Goal: Task Accomplishment & Management: Manage account settings

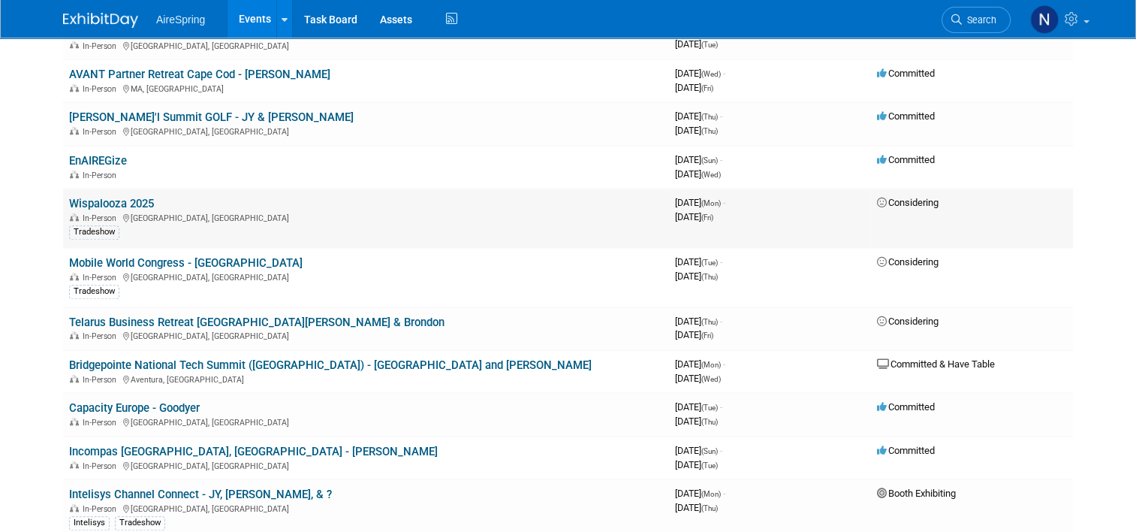
scroll to position [1502, 0]
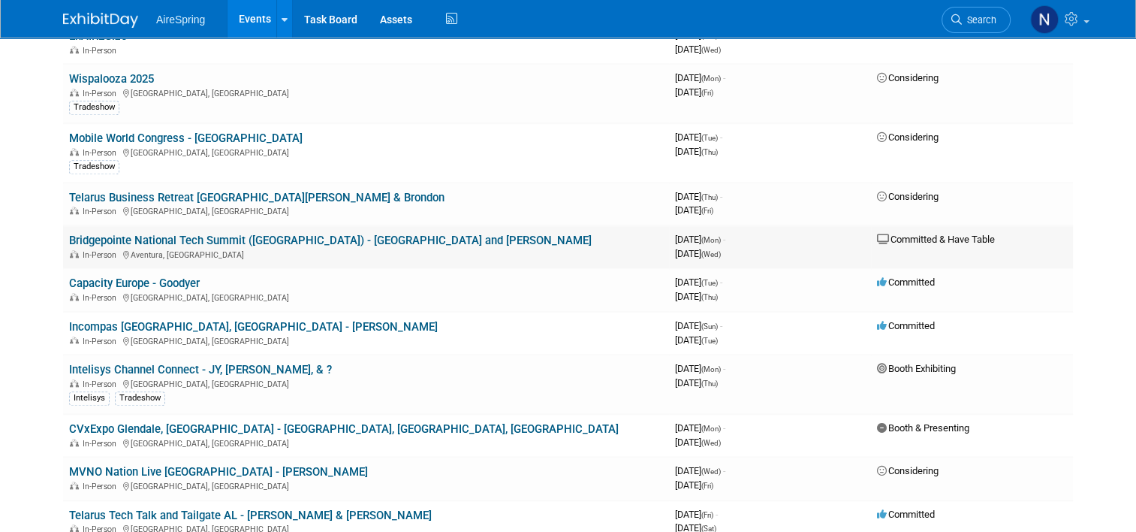
click at [178, 234] on link "Bridgepointe National Tech Summit ([GEOGRAPHIC_DATA]) - [GEOGRAPHIC_DATA] and […" at bounding box center [330, 241] width 523 height 14
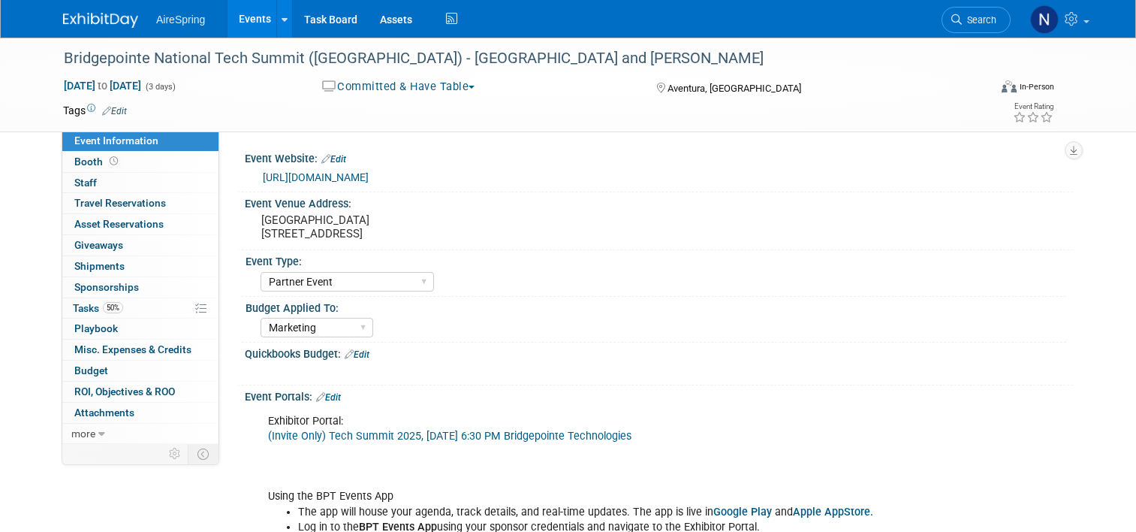
select select "Partner Event"
select select "Marketing"
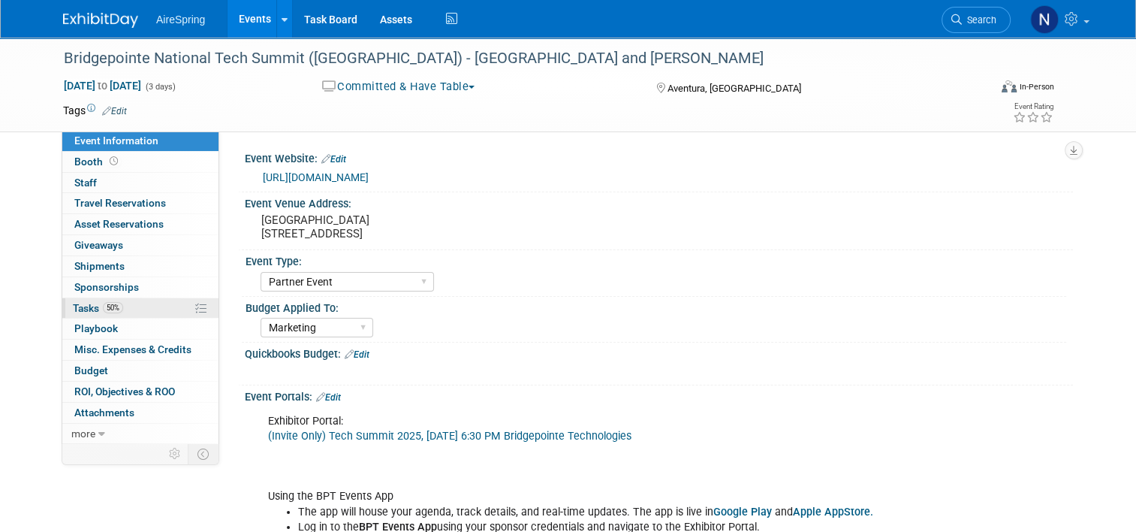
click at [145, 312] on link "50% Tasks 50%" at bounding box center [140, 308] width 156 height 20
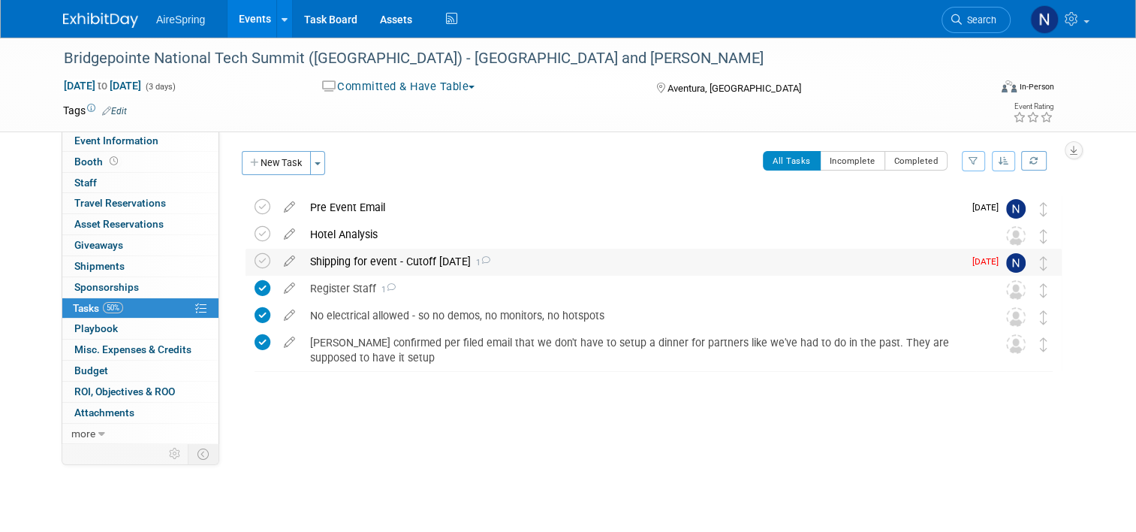
click at [336, 258] on div "Shipping for event - Cutoff Sept 28th 1" at bounding box center [633, 262] width 661 height 26
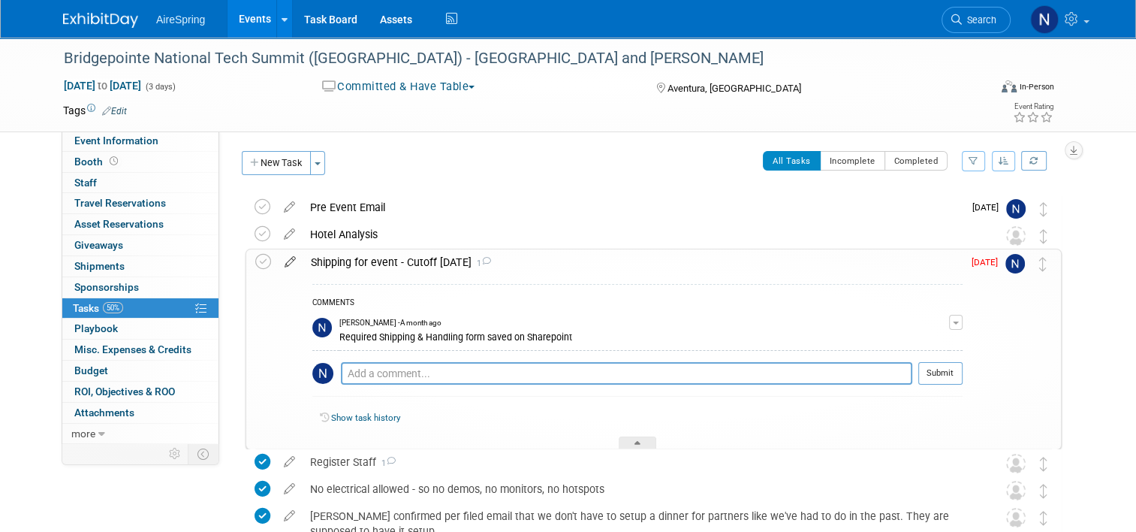
click at [285, 259] on icon at bounding box center [290, 258] width 26 height 19
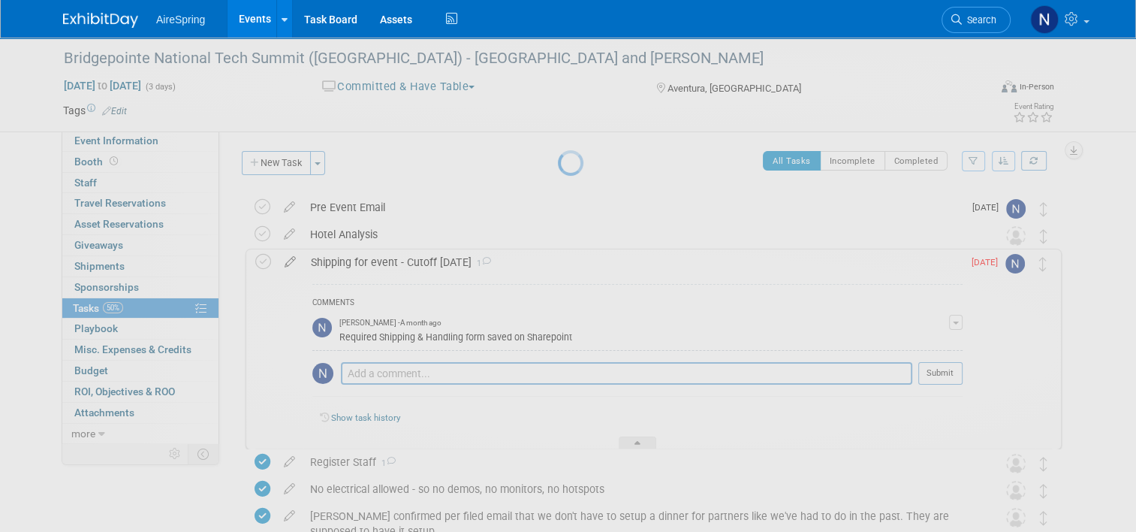
select select "8"
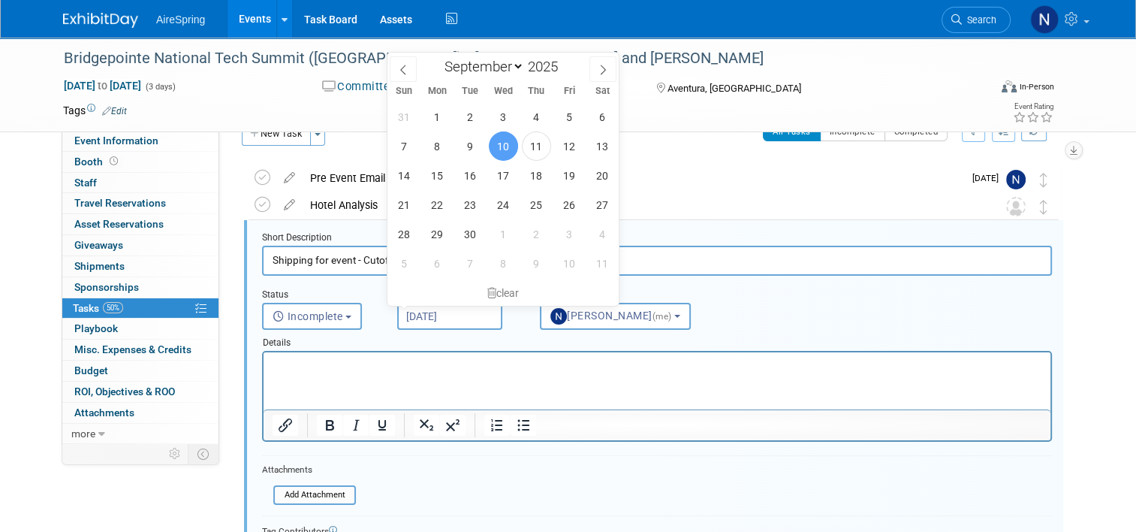
click at [414, 310] on input "Sep 10, 2025" at bounding box center [449, 316] width 105 height 27
click at [449, 177] on span "15" at bounding box center [437, 175] width 29 height 29
type input "Sep 15, 2025"
click at [449, 177] on div "Pre Event Email" at bounding box center [633, 178] width 661 height 26
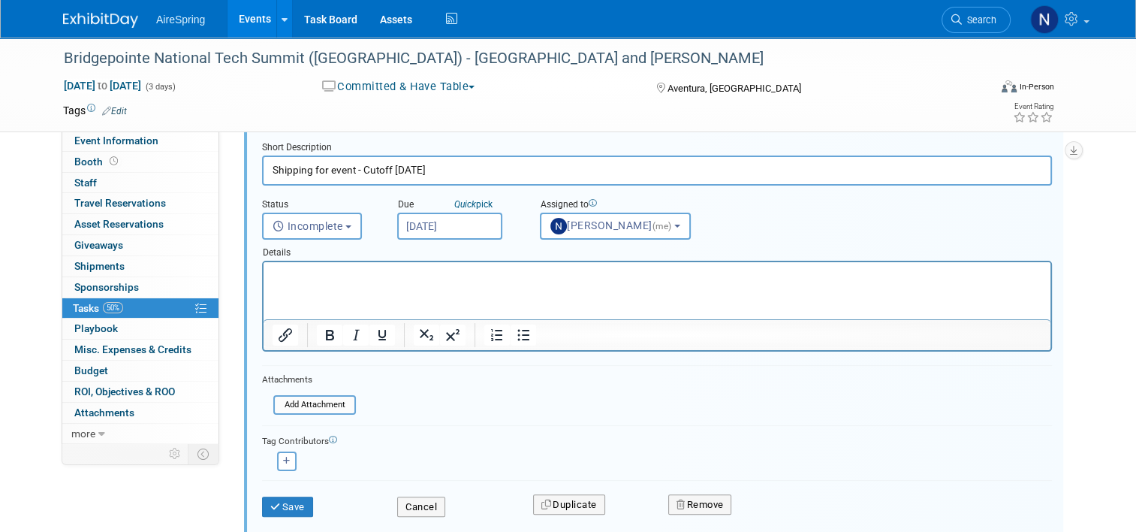
scroll to position [255, 0]
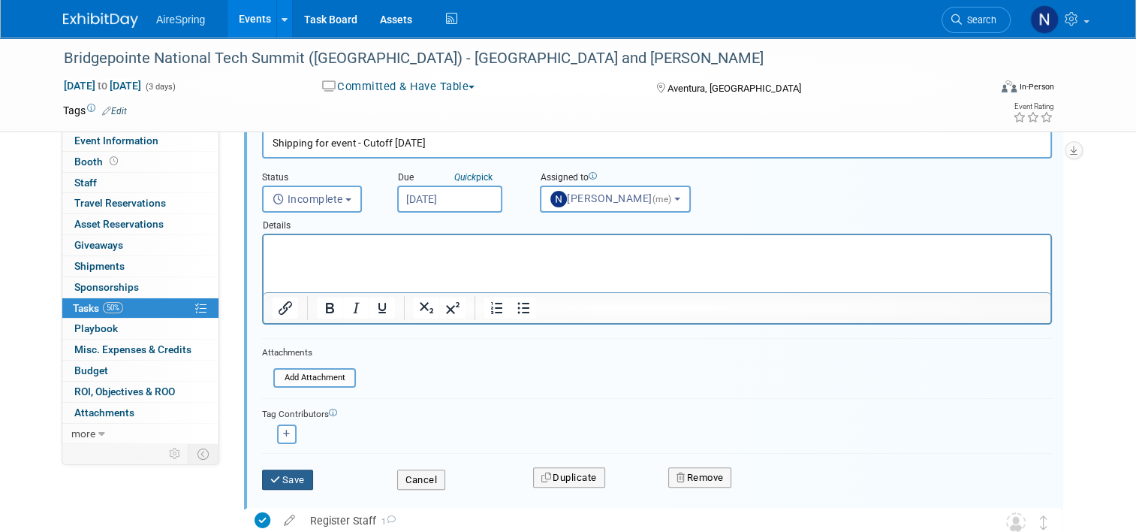
click at [271, 475] on icon "submit" at bounding box center [276, 480] width 12 height 10
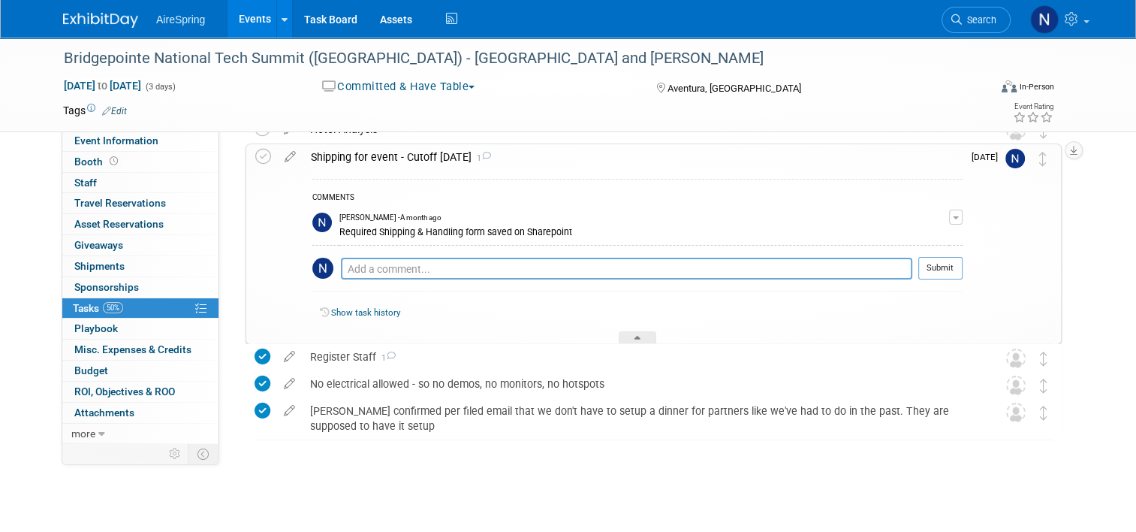
scroll to position [0, 0]
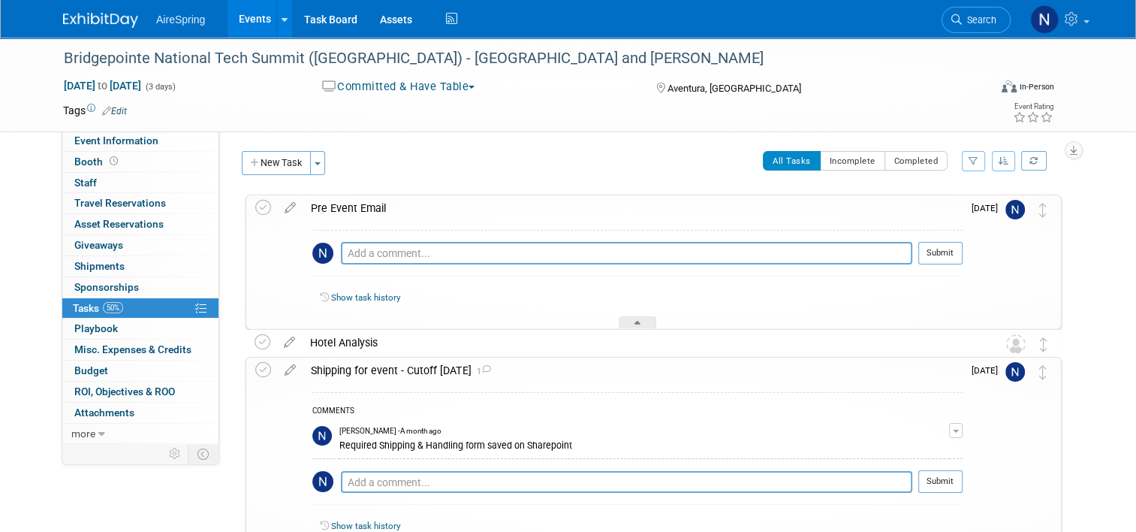
click at [234, 29] on link "Events" at bounding box center [255, 19] width 55 height 38
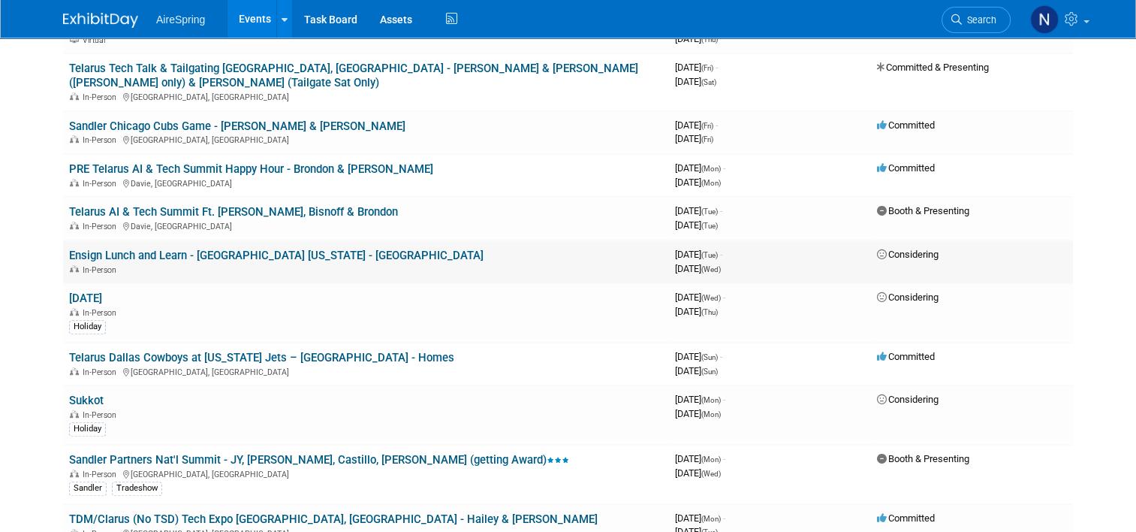
scroll to position [826, 0]
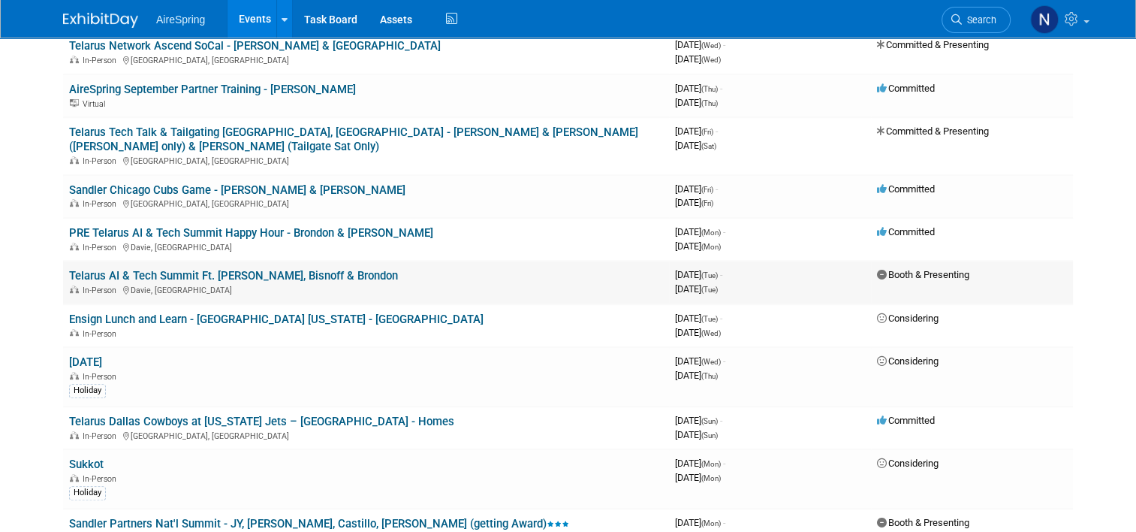
click at [196, 283] on div "In-Person Davie, FL" at bounding box center [366, 289] width 594 height 12
click at [195, 269] on link "Telarus AI & Tech Summit Ft. Lauderdale - Hester, Bisnoff & Brondon" at bounding box center [233, 276] width 329 height 14
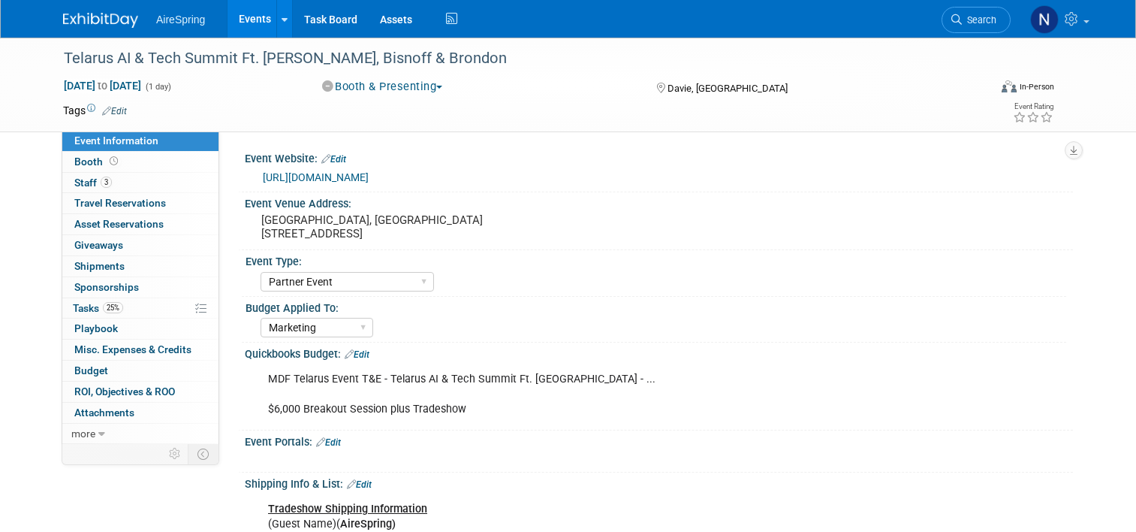
select select "Partner Event"
select select "Marketing"
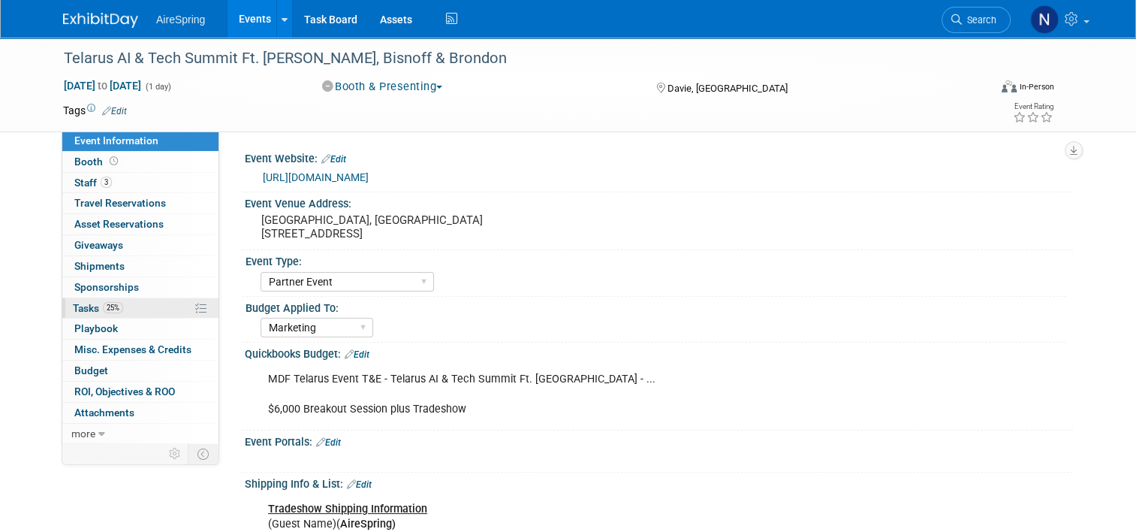
click at [150, 306] on link "25% Tasks 25%" at bounding box center [140, 308] width 156 height 20
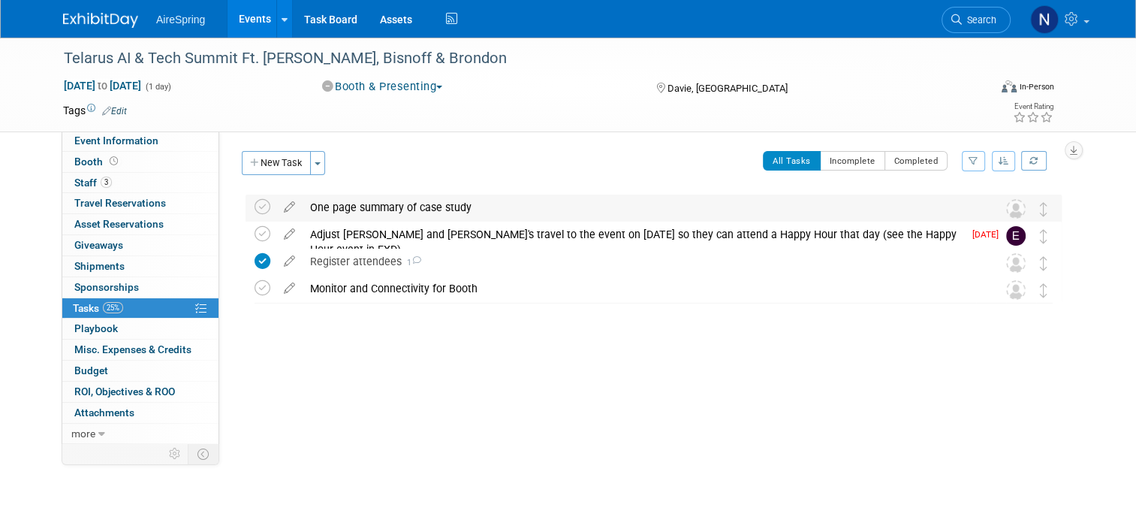
click at [391, 211] on div "One page summary of case study" at bounding box center [640, 208] width 674 height 26
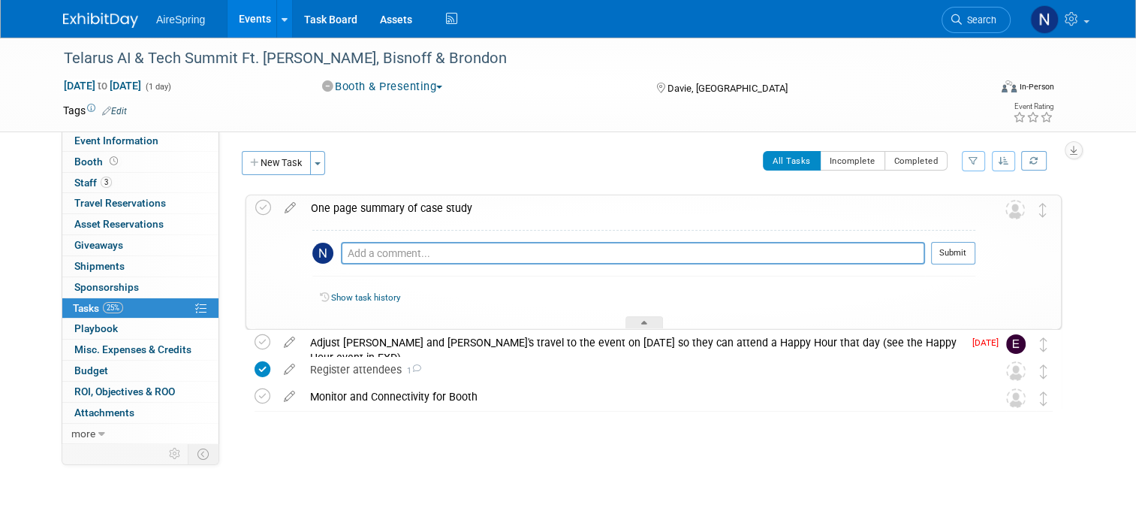
click at [391, 211] on div "One page summary of case study" at bounding box center [639, 208] width 672 height 26
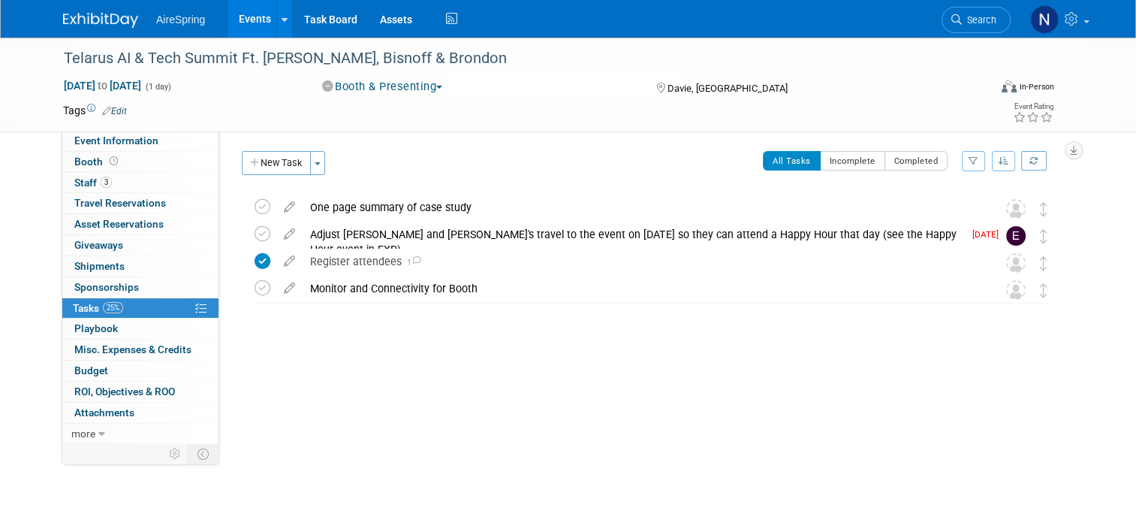
click at [246, 9] on link "Events" at bounding box center [255, 19] width 55 height 38
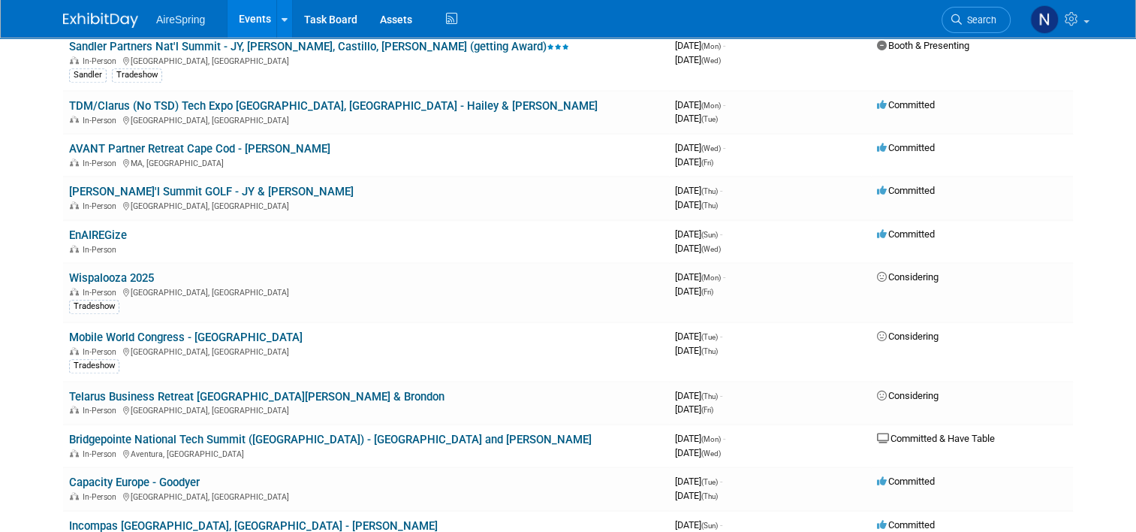
scroll to position [1277, 0]
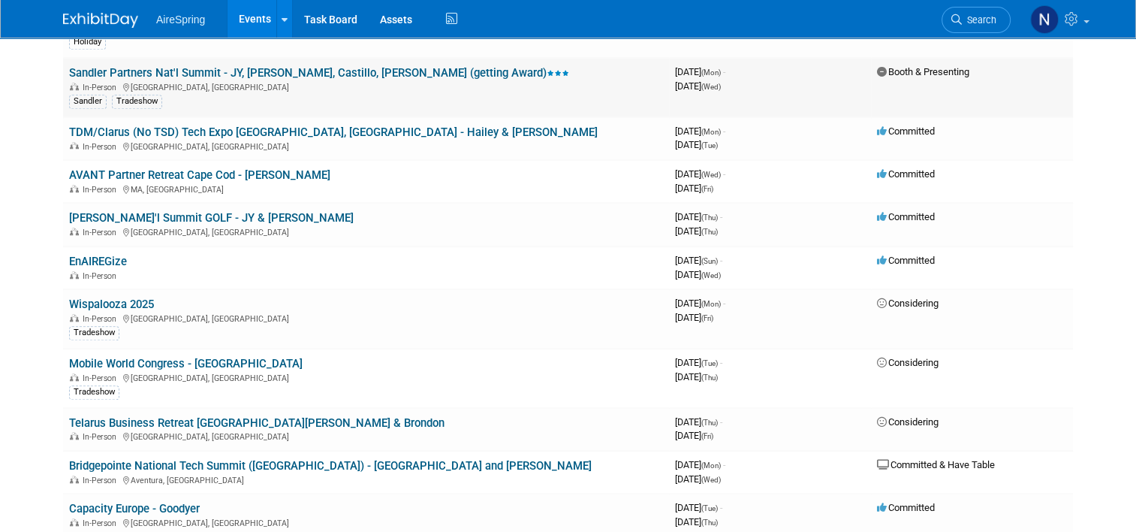
click at [209, 66] on link "Sandler Partners Nat'l Summit - JY, [PERSON_NAME], Castillo, [PERSON_NAME] (get…" at bounding box center [319, 73] width 500 height 14
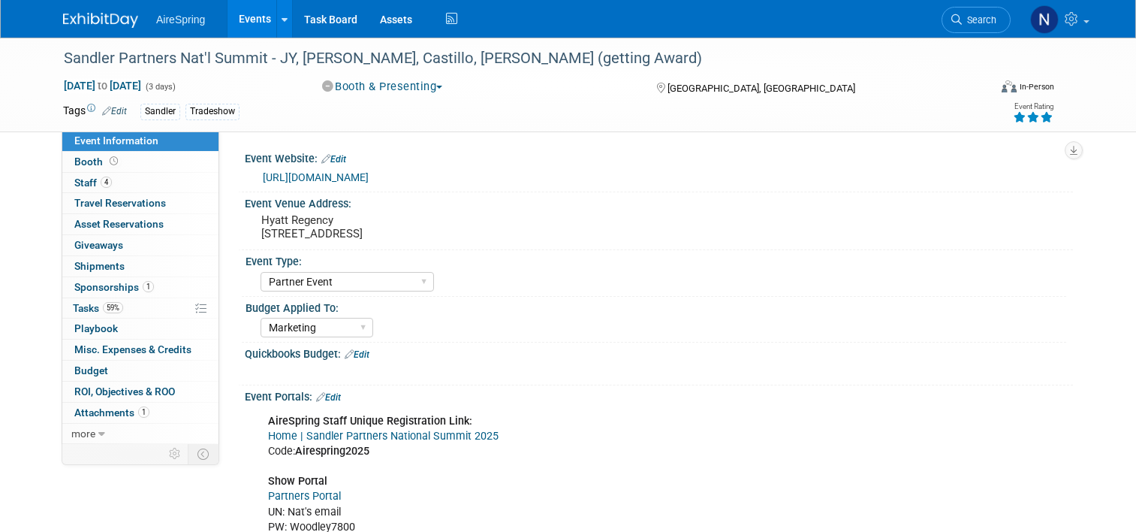
select select "Partner Event"
select select "Marketing"
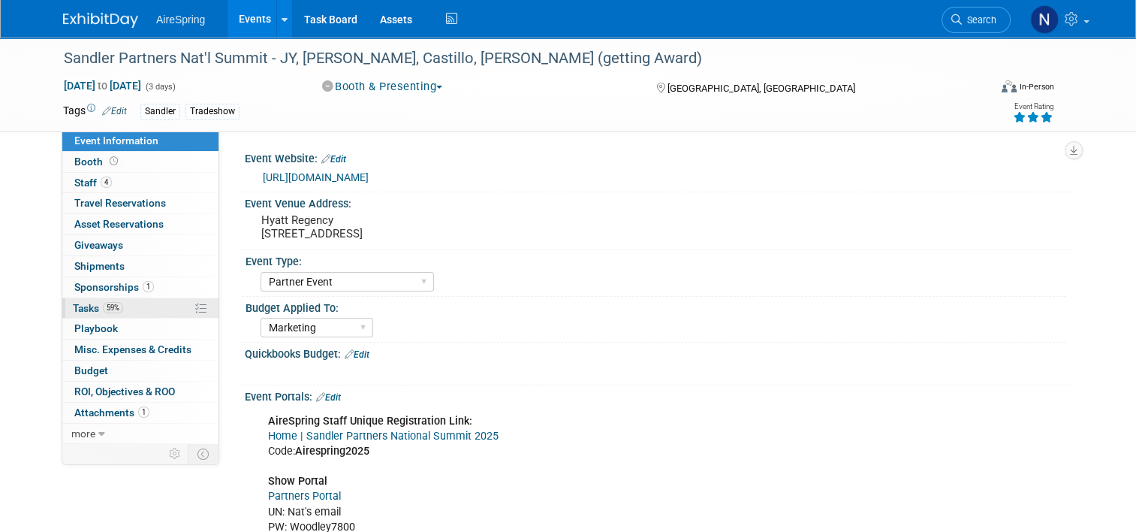
click at [134, 312] on link "59% Tasks 59%" at bounding box center [140, 308] width 156 height 20
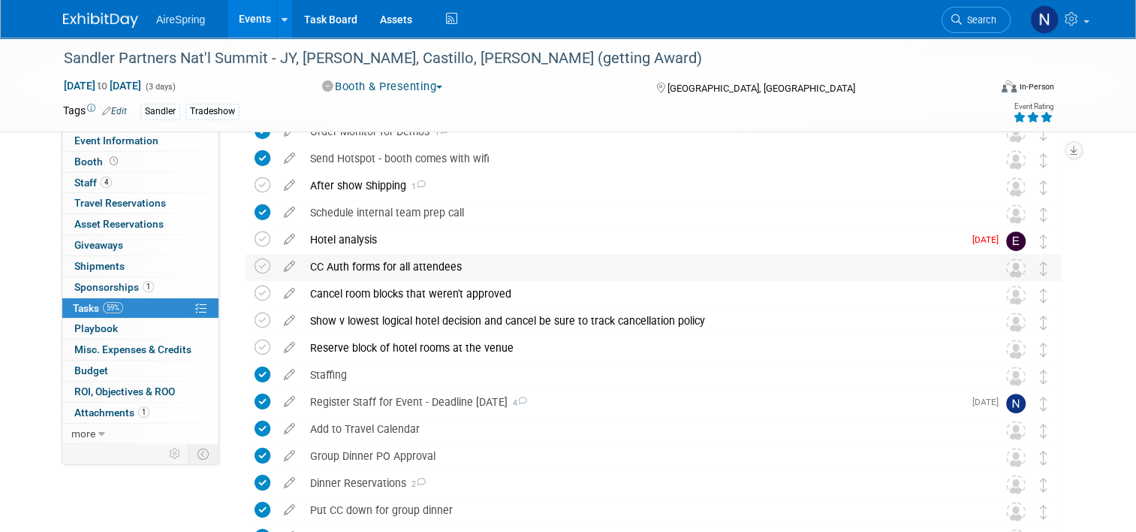
scroll to position [601, 0]
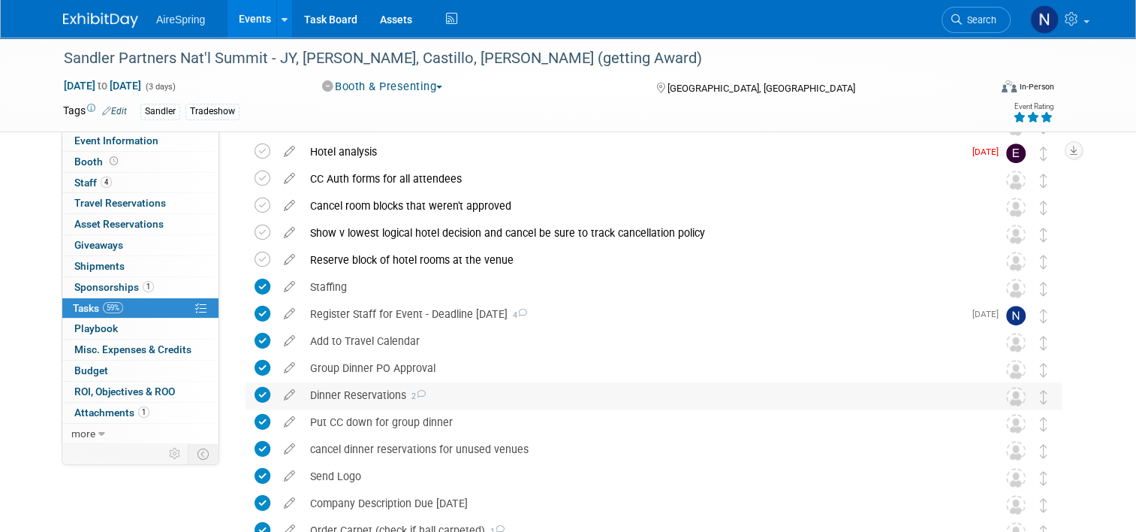
click at [476, 400] on div "Dinner Reservations 2" at bounding box center [640, 395] width 674 height 26
